Goal: Information Seeking & Learning: Learn about a topic

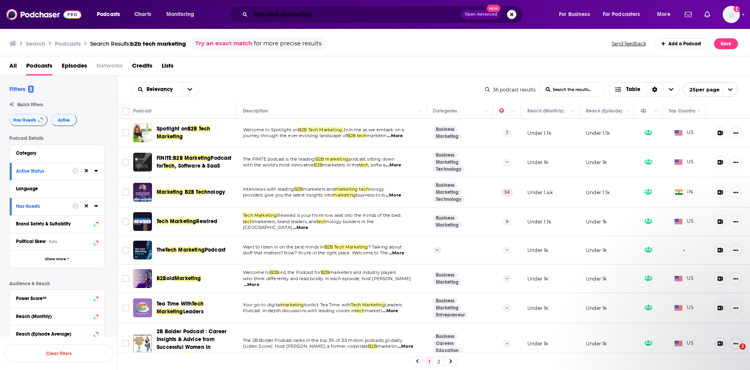
click at [316, 12] on input "b2b tech marketing" at bounding box center [356, 14] width 210 height 12
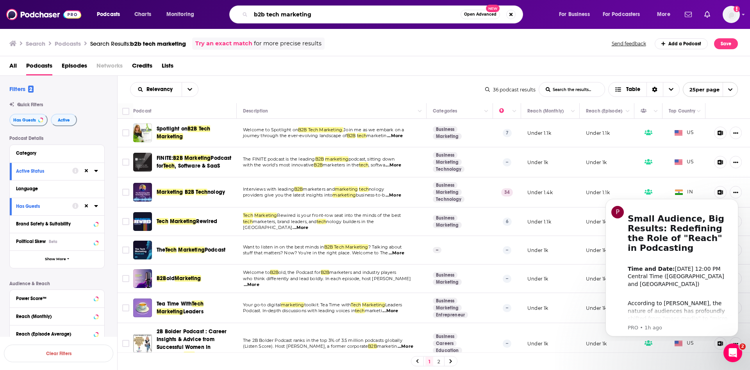
paste input "The Tech Marketing Podcast"
type input "The Tech Marketing Podcast"
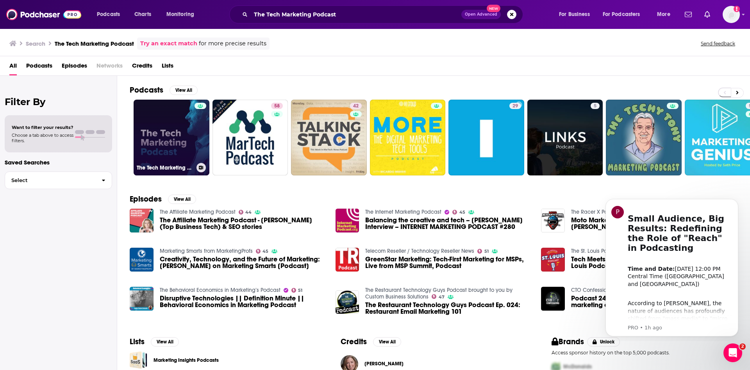
click at [171, 144] on link "The Tech Marketing Podcast" at bounding box center [172, 138] width 76 height 76
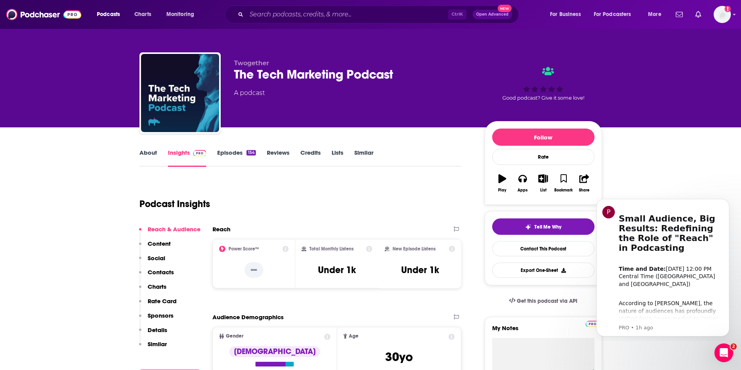
click at [151, 159] on link "About" at bounding box center [148, 158] width 18 height 18
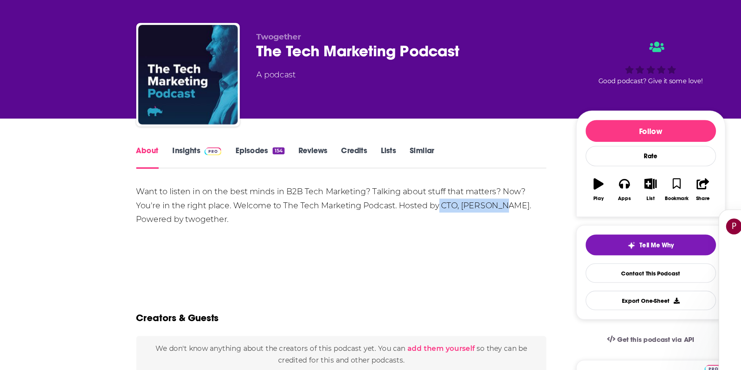
drag, startPoint x: 426, startPoint y: 196, endPoint x: 376, endPoint y: 200, distance: 49.7
click at [376, 200] on div "Want to listen in on the best minds in B2B Tech Marketing? Talking about stuff …" at bounding box center [300, 195] width 322 height 33
copy div "CTO, [PERSON_NAME]"
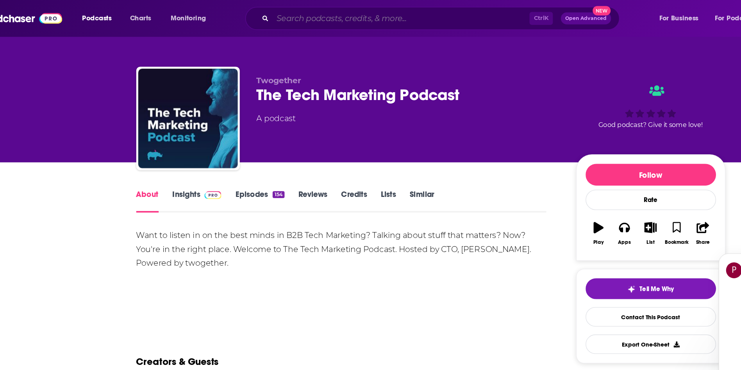
click at [296, 16] on input "Search podcasts, credits, & more..." at bounding box center [346, 14] width 201 height 12
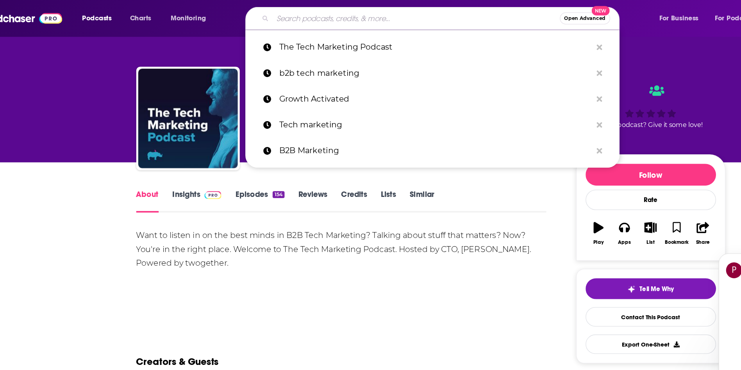
paste input "Full-Funnel B2B Marketing Show"
type input "Full-Funnel B2B Marketing Show"
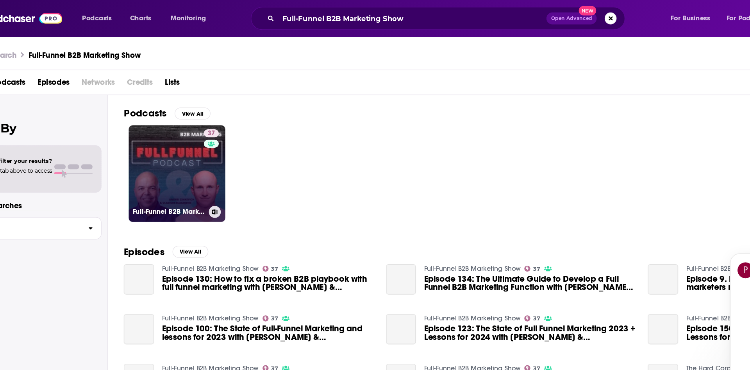
click at [162, 126] on link "37 Full-Funnel B2B Marketing Show" at bounding box center [172, 136] width 76 height 76
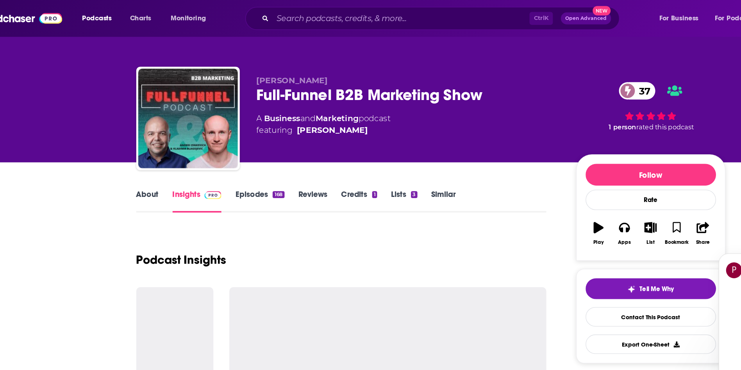
click at [153, 154] on link "About" at bounding box center [148, 158] width 18 height 18
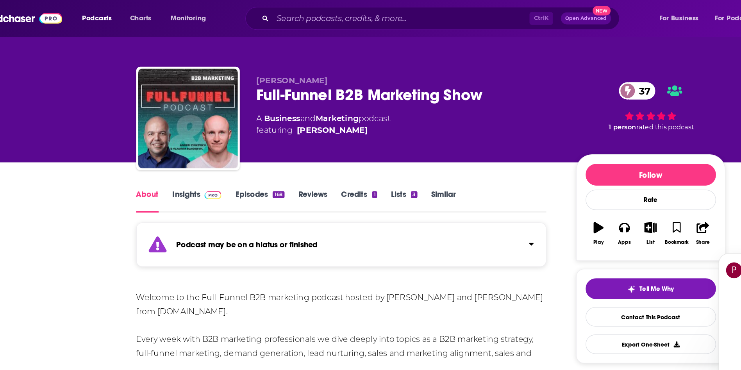
click at [227, 156] on link "Episodes 168" at bounding box center [236, 158] width 38 height 18
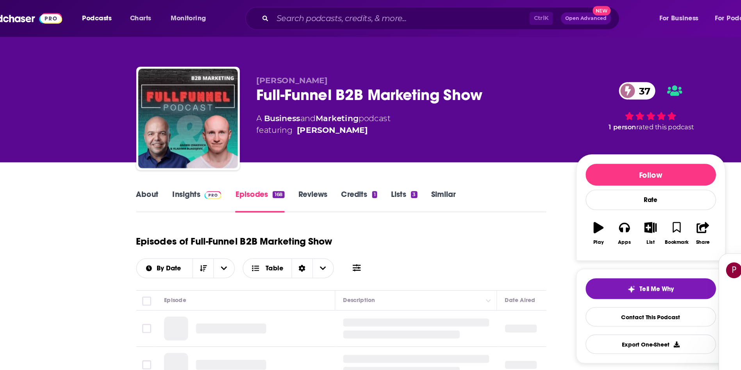
scroll to position [40, 0]
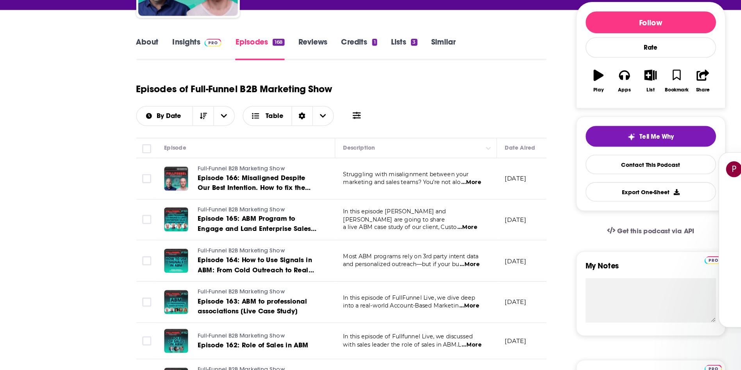
click at [404, 224] on span "...More" at bounding box center [402, 222] width 16 height 6
click at [406, 219] on span "...More" at bounding box center [402, 222] width 16 height 6
click at [408, 160] on div "Episodes of Full-Funnel B2B Marketing Show By Date Table" at bounding box center [300, 158] width 322 height 39
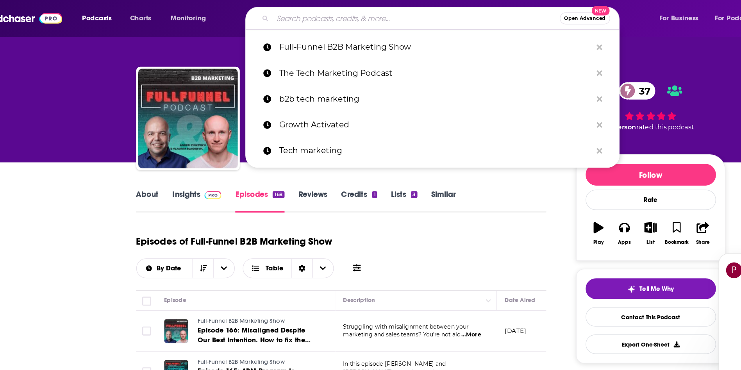
click at [274, 17] on input "Search podcasts, credits, & more..." at bounding box center [358, 14] width 225 height 12
paste input "B2B Better"
type input "B2B Better"
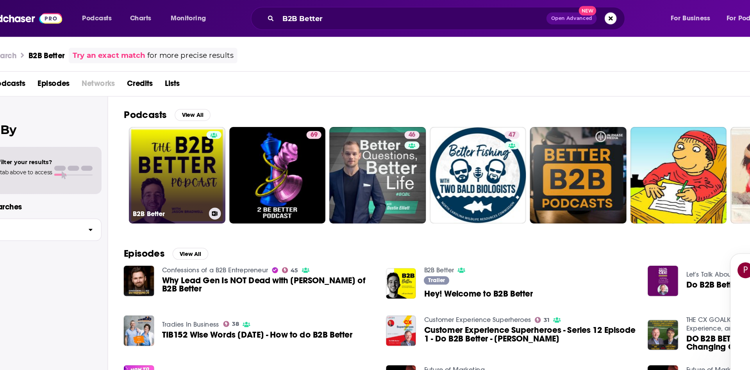
click at [170, 142] on link "B2B Better" at bounding box center [172, 138] width 76 height 76
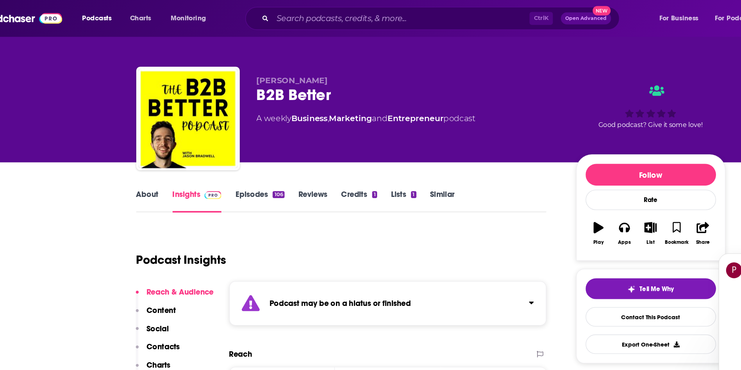
click at [236, 153] on link "Episodes 106" at bounding box center [236, 158] width 38 height 18
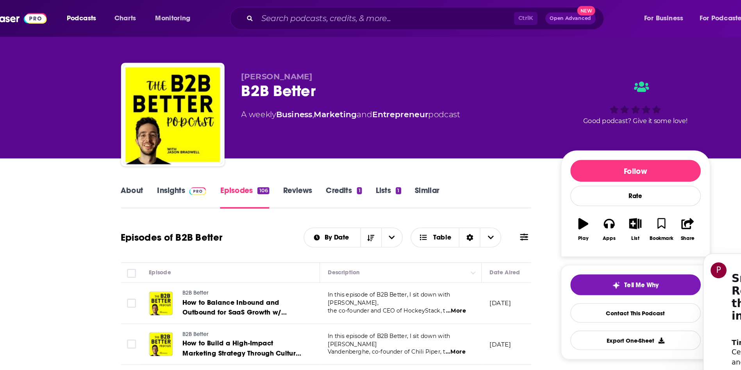
scroll to position [3, 0]
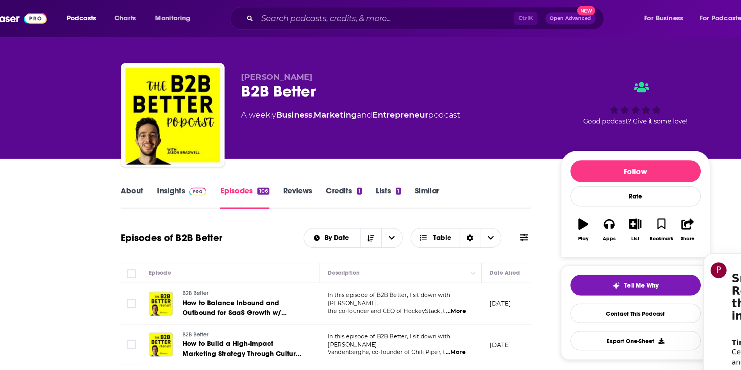
drag, startPoint x: 287, startPoint y: 58, endPoint x: 231, endPoint y: 61, distance: 56.3
click at [231, 61] on div "[PERSON_NAME] B2B Better A weekly Business , Marketing and Entrepreneur podcast…" at bounding box center [370, 92] width 462 height 84
copy span "[PERSON_NAME]"
click at [196, 151] on img at bounding box center [200, 150] width 14 height 6
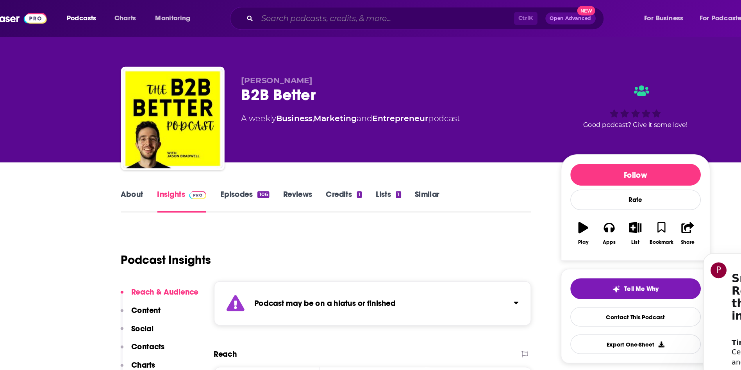
click at [277, 17] on input "Search podcasts, credits, & more..." at bounding box center [346, 14] width 201 height 12
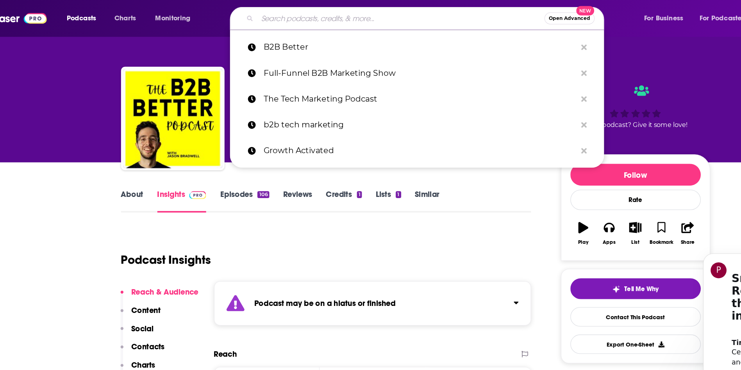
paste input "B2B Growth"
type input "B2B Growth"
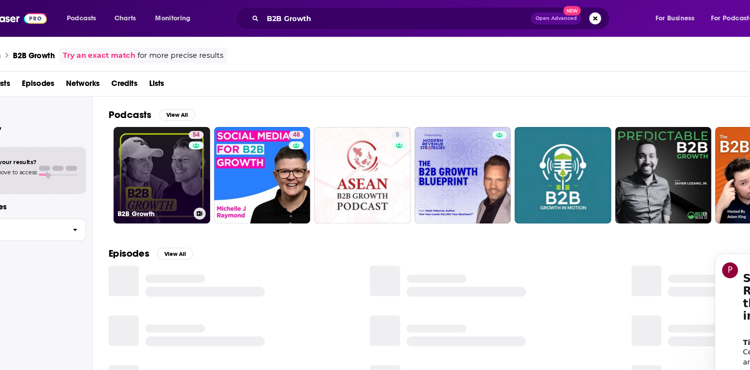
click at [178, 126] on link "54 B2B Growth" at bounding box center [172, 138] width 76 height 76
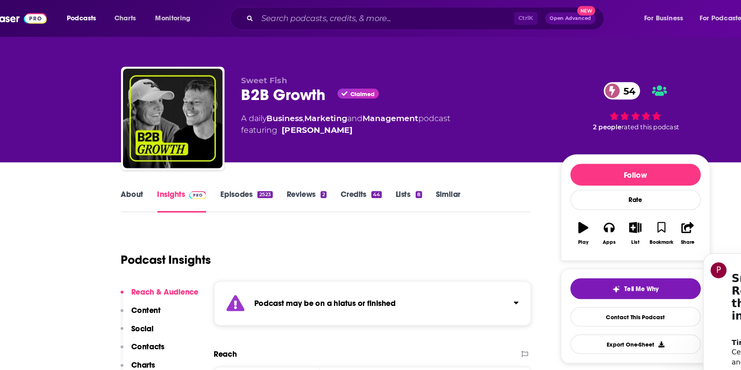
click at [142, 149] on link "About" at bounding box center [148, 158] width 18 height 18
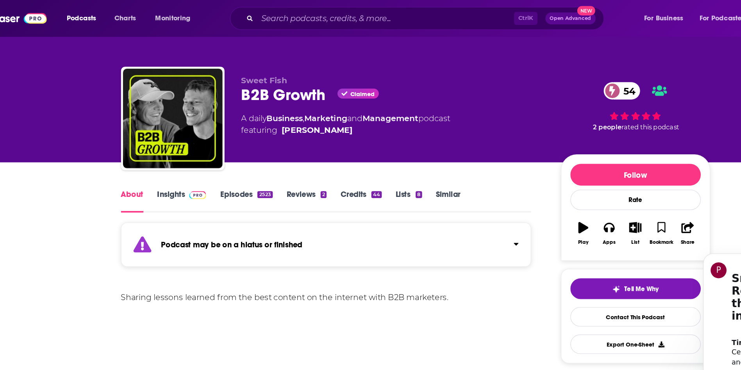
click at [233, 151] on link "Episodes 2523" at bounding box center [237, 158] width 41 height 18
